Goal: Entertainment & Leisure: Consume media (video, audio)

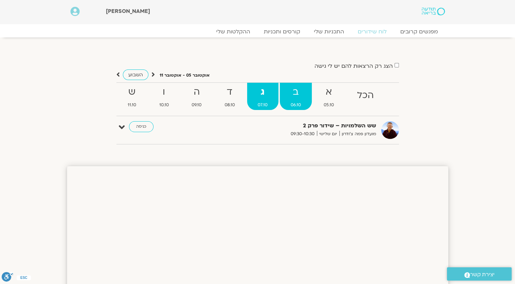
click at [294, 103] on span "06.10" at bounding box center [296, 104] width 32 height 7
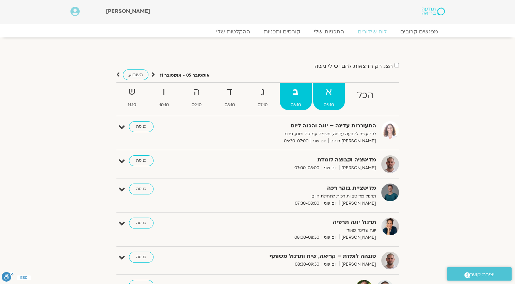
click at [326, 93] on strong "א" at bounding box center [329, 91] width 32 height 15
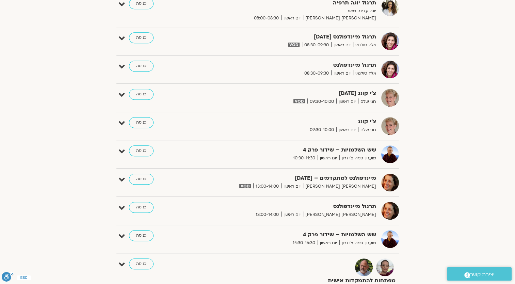
scroll to position [341, 0]
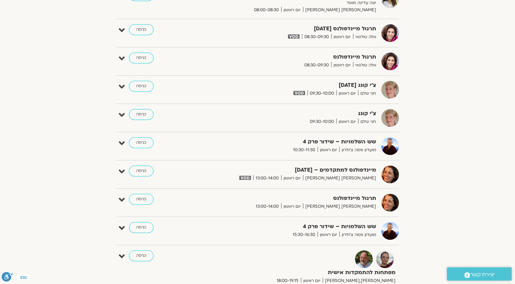
click at [458, 2] on section "הצג רק הרצאות להם יש לי גישה אוקטובר 05 - אוקטובר 11 השבוע להציג אירועים שפתוחי…" at bounding box center [257, 72] width 515 height 736
click at [148, 171] on link "כניסה" at bounding box center [141, 171] width 25 height 11
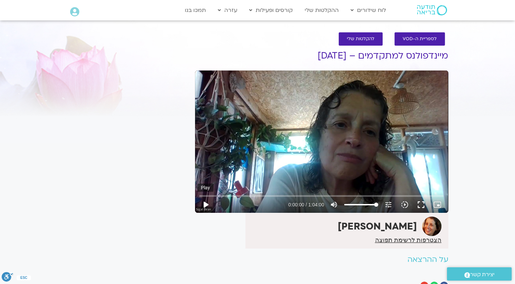
click at [204, 204] on button "play_arrow" at bounding box center [206, 205] width 16 height 16
click at [220, 196] on input "Seek" at bounding box center [322, 196] width 244 height 4
click at [272, 194] on input "Seek" at bounding box center [322, 196] width 244 height 4
click at [257, 194] on input "Seek" at bounding box center [322, 196] width 244 height 4
click at [242, 196] on input "Seek" at bounding box center [322, 196] width 244 height 4
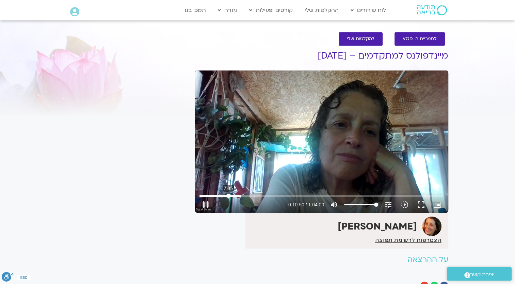
click at [228, 196] on input "Seek" at bounding box center [322, 196] width 244 height 4
click at [233, 194] on input "Seek" at bounding box center [322, 196] width 244 height 4
click at [236, 194] on input "Seek" at bounding box center [322, 196] width 244 height 4
click at [332, 94] on div "Skip Ad 19:37 pause 0:10:32 / 1:04:00 volume_up Mute tune Resolution Auto 720p …" at bounding box center [321, 142] width 253 height 142
type input "633.161637"
